Goal: Transaction & Acquisition: Purchase product/service

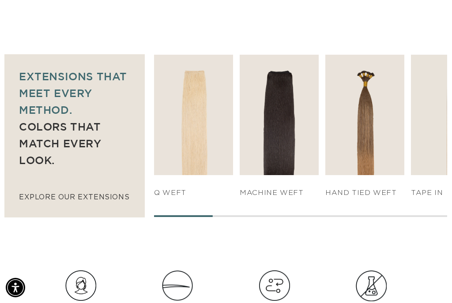
scroll to position [0, 389]
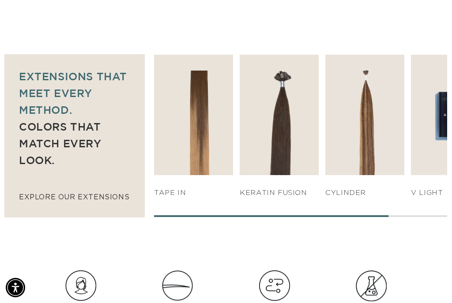
click at [299, 132] on img "5 / 7" at bounding box center [279, 115] width 79 height 120
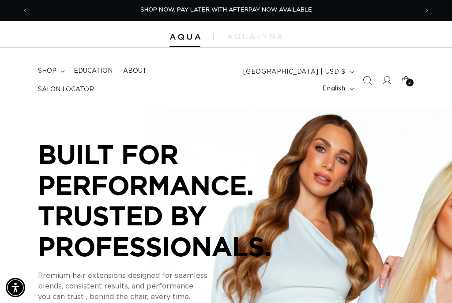
click at [404, 83] on icon at bounding box center [405, 80] width 19 height 19
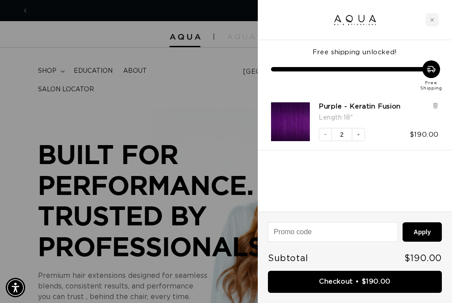
click at [288, 124] on img "Purple - Keratin Fusion - 18&quot;" at bounding box center [290, 121] width 39 height 39
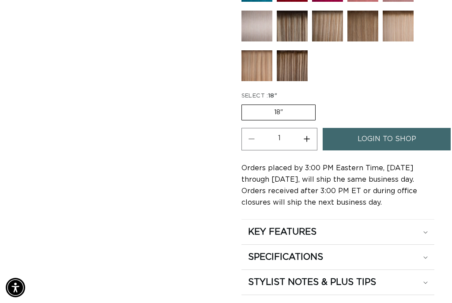
scroll to position [0, 778]
click at [425, 234] on icon at bounding box center [425, 232] width 4 height 3
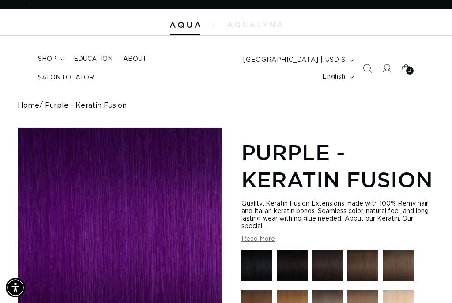
scroll to position [0, 389]
click at [263, 240] on button "Read More" at bounding box center [258, 240] width 34 height 8
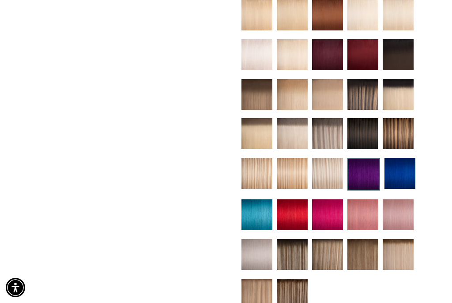
scroll to position [535, 0]
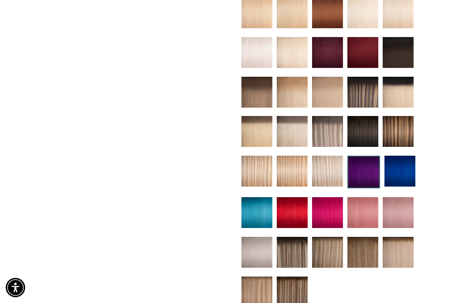
click at [404, 169] on img at bounding box center [399, 171] width 31 height 31
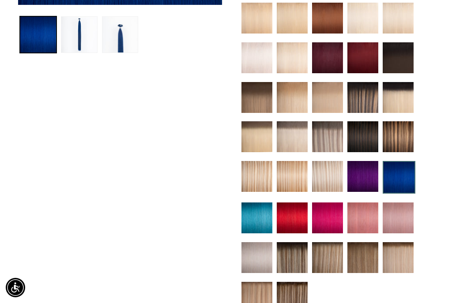
scroll to position [363, 0]
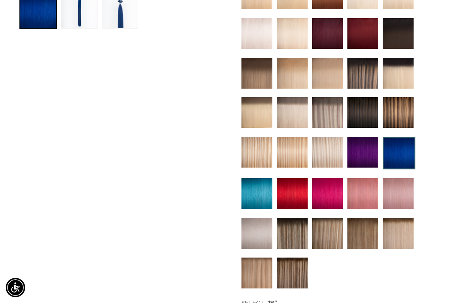
click at [358, 158] on img at bounding box center [362, 152] width 31 height 31
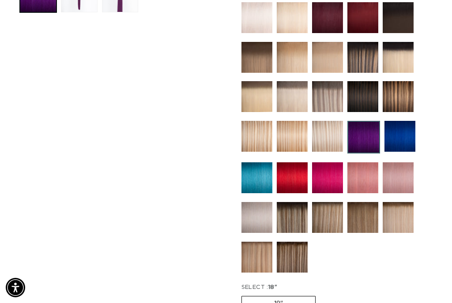
click at [366, 175] on img at bounding box center [362, 177] width 31 height 31
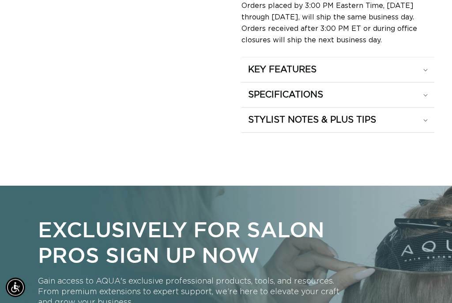
scroll to position [733, 0]
click at [432, 82] on summary "STYLIST NOTES & PLUS TIPS" at bounding box center [337, 69] width 193 height 25
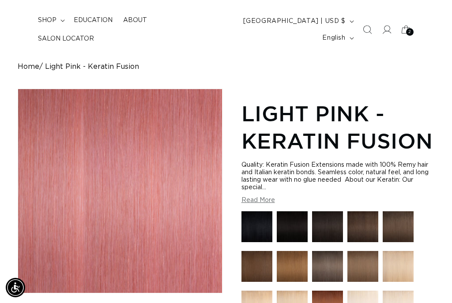
scroll to position [0, 0]
